Goal: Transaction & Acquisition: Purchase product/service

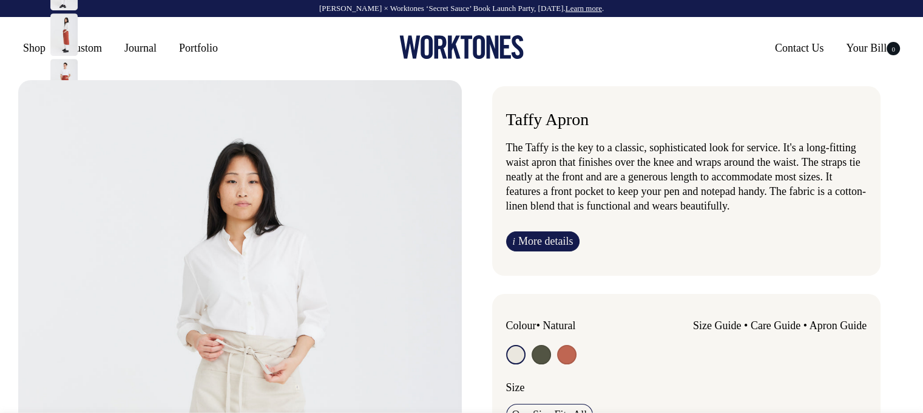
radio input "true"
select select "Olive"
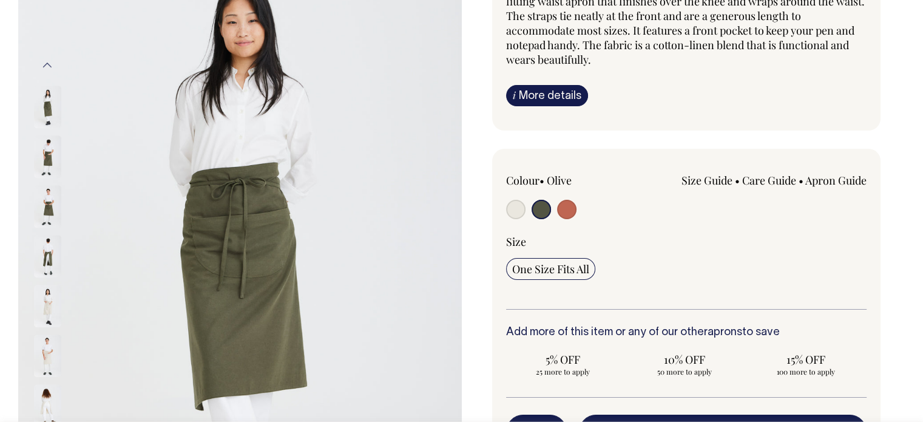
click at [554, 95] on link "i More details" at bounding box center [547, 95] width 82 height 21
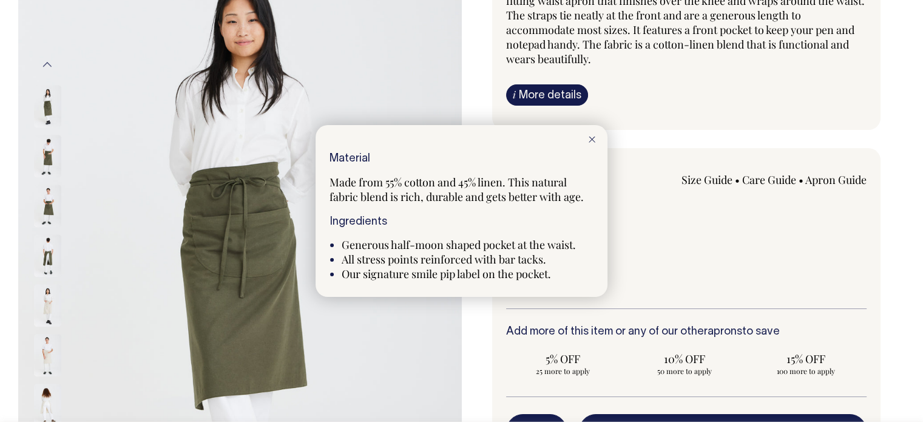
scroll to position [163, 0]
click at [648, 231] on div at bounding box center [461, 211] width 923 height 422
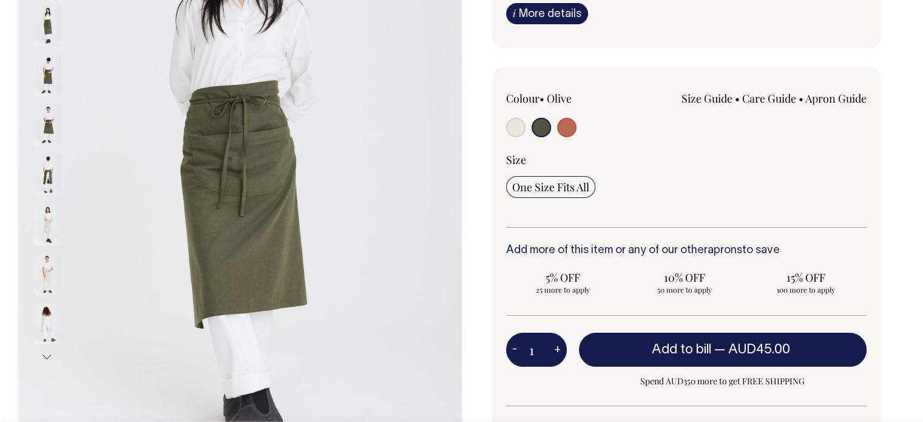
scroll to position [244, 0]
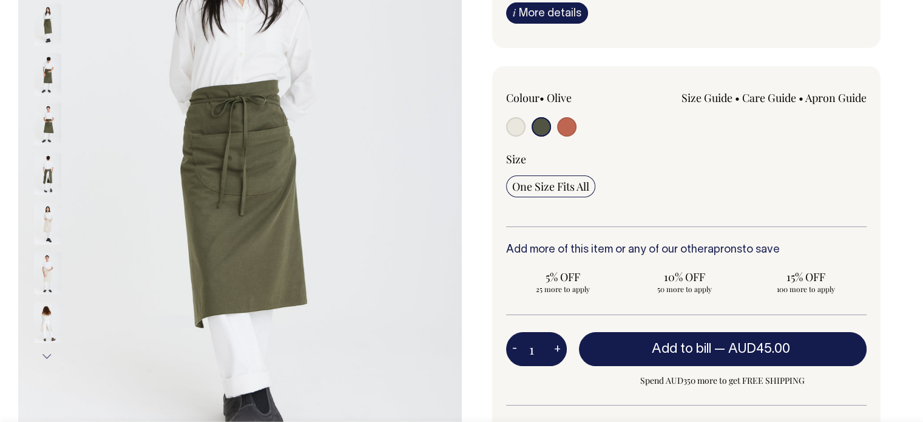
click at [774, 101] on link "Care Guide" at bounding box center [769, 97] width 54 height 15
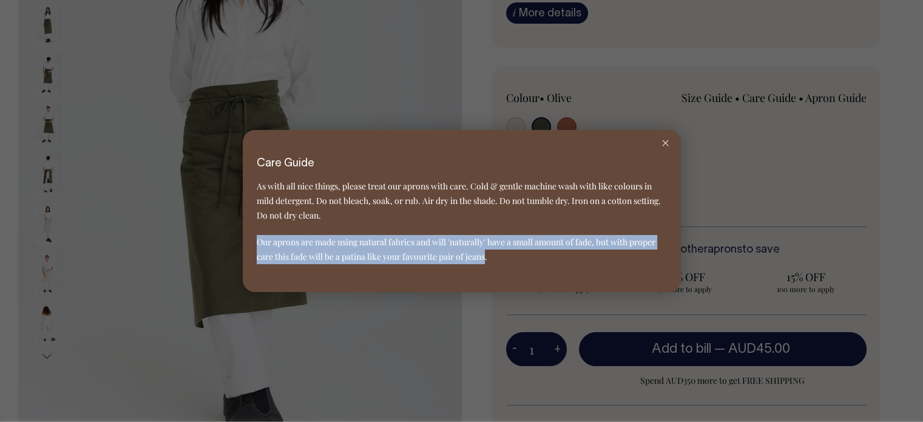
drag, startPoint x: 486, startPoint y: 259, endPoint x: 248, endPoint y: 228, distance: 240.0
click at [248, 228] on div "Care Guide As with all nice things, please treat our aprons with care. Cold & g…" at bounding box center [462, 211] width 438 height 163
click at [452, 260] on p "Our aprons are made using natural fabrics and will 'naturally' have a small amo…" at bounding box center [462, 249] width 410 height 29
drag, startPoint x: 438, startPoint y: 243, endPoint x: 511, endPoint y: 264, distance: 76.5
click at [511, 264] on div "Care Guide As with all nice things, please treat our aprons with care. Cold & g…" at bounding box center [462, 211] width 438 height 163
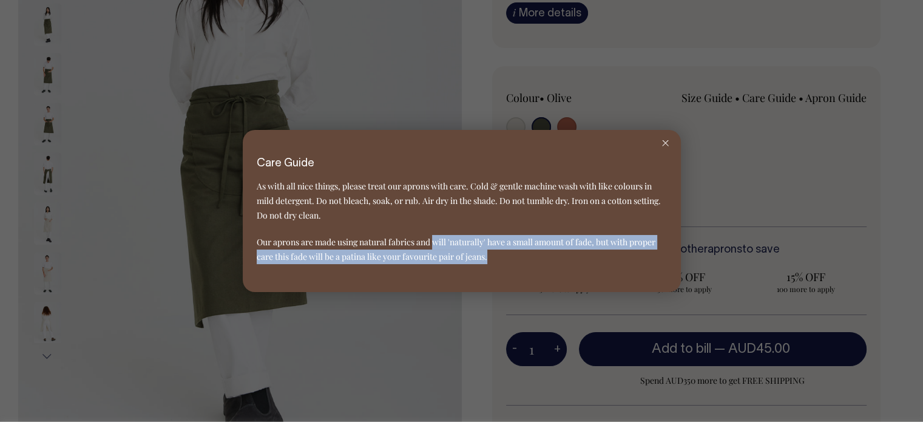
copy p "will 'naturally' have a small amount of fade, but with proper care this fade wi…"
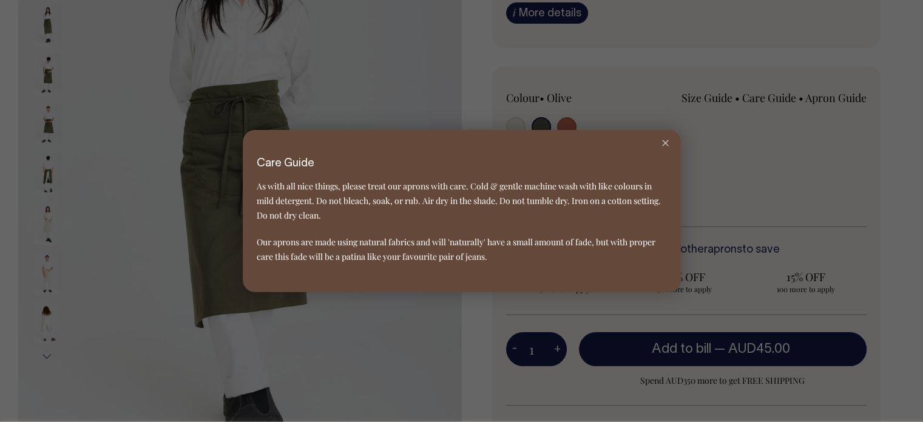
click at [724, 394] on div at bounding box center [461, 211] width 923 height 422
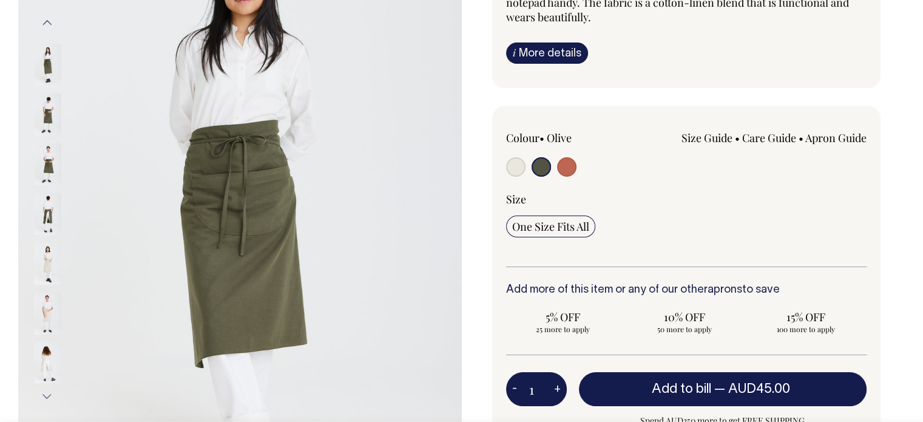
scroll to position [203, 0]
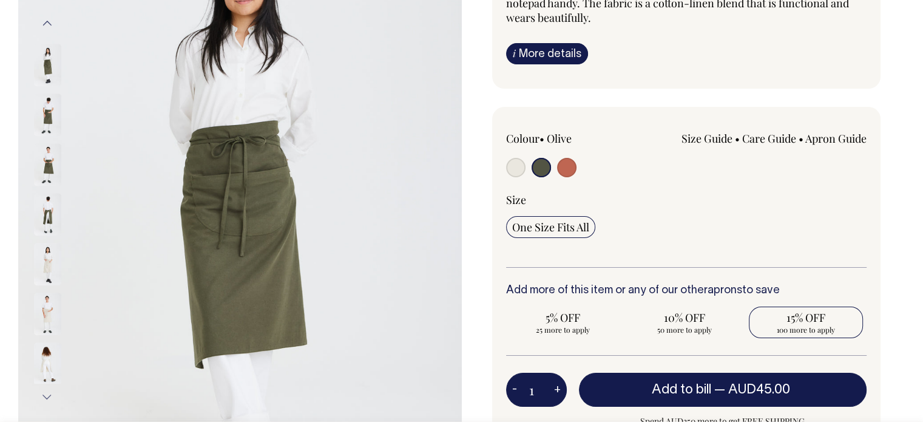
click at [784, 322] on span "15% OFF" at bounding box center [806, 317] width 102 height 15
click at [784, 322] on input "15% OFF 100 more to apply" at bounding box center [806, 323] width 114 height 32
radio input "true"
type input "100"
radio input "true"
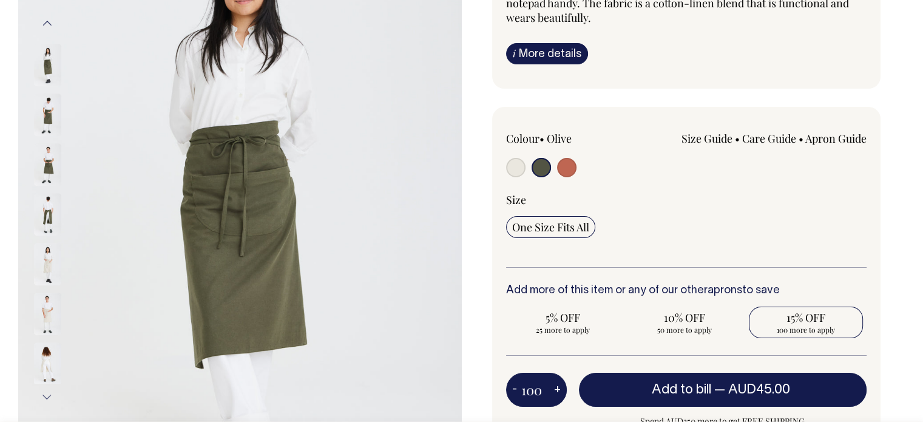
select select
type input "100"
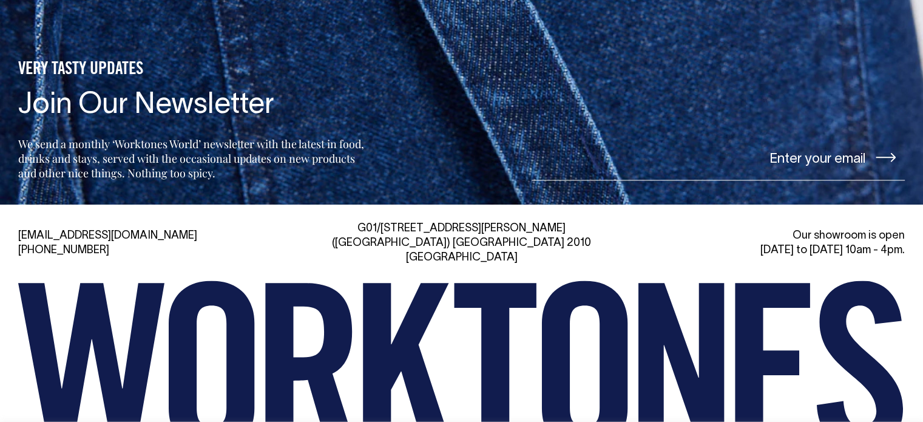
scroll to position [1918, 0]
